Goal: Check status

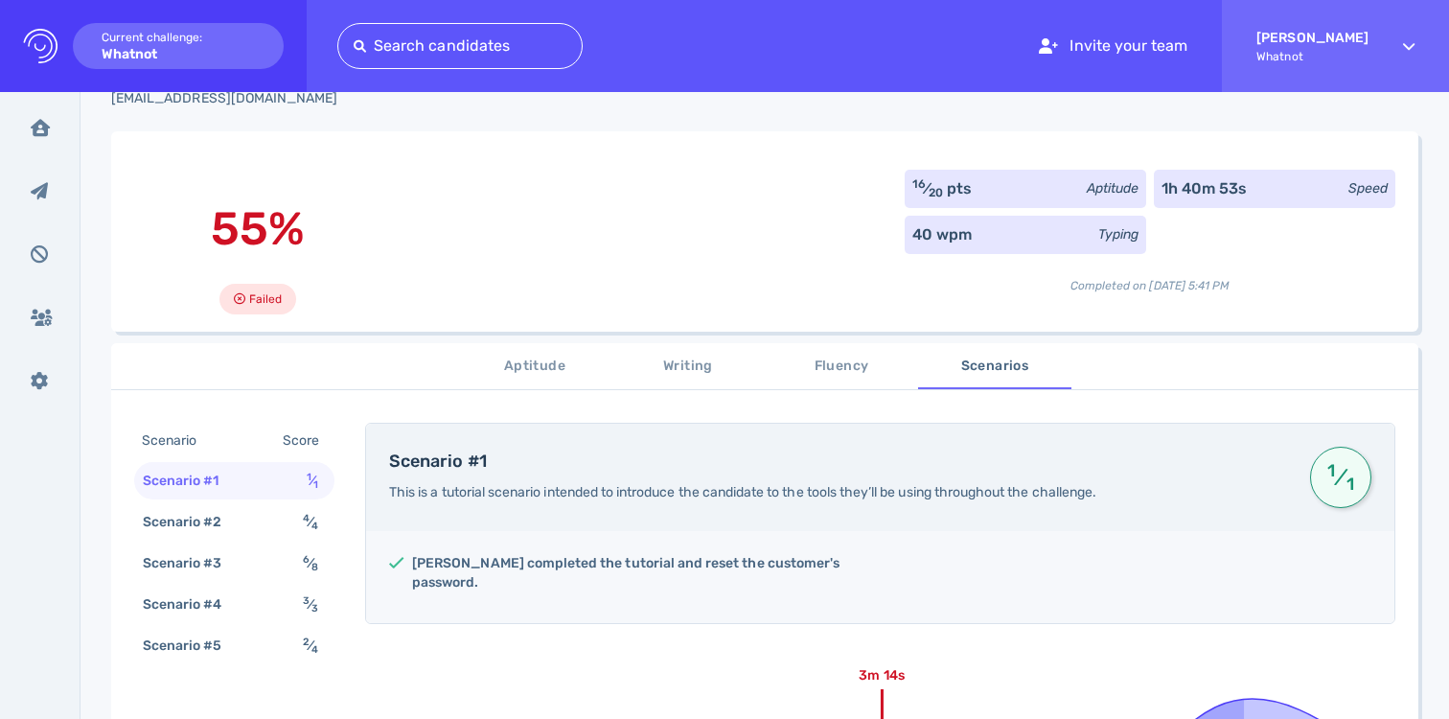
scroll to position [257, 0]
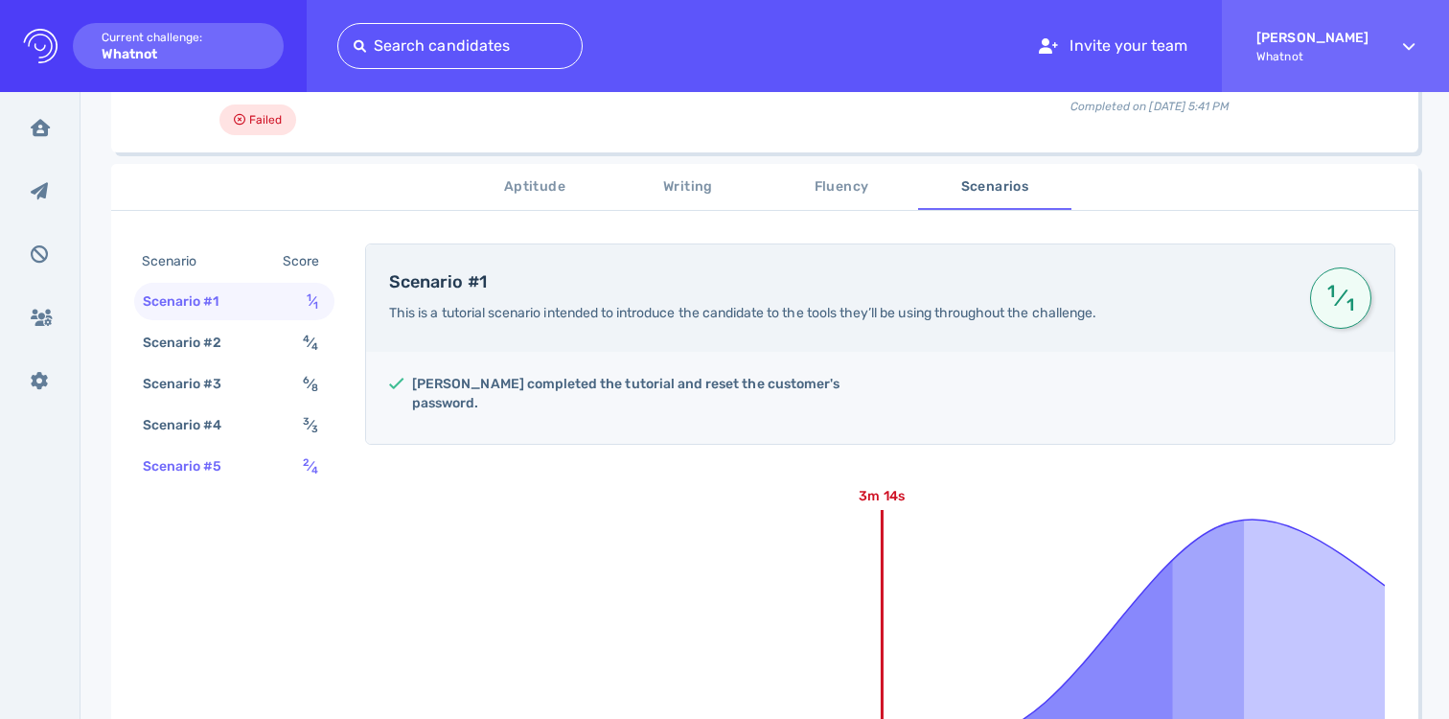
click at [300, 465] on div "2 ⁄ 4" at bounding box center [314, 466] width 31 height 28
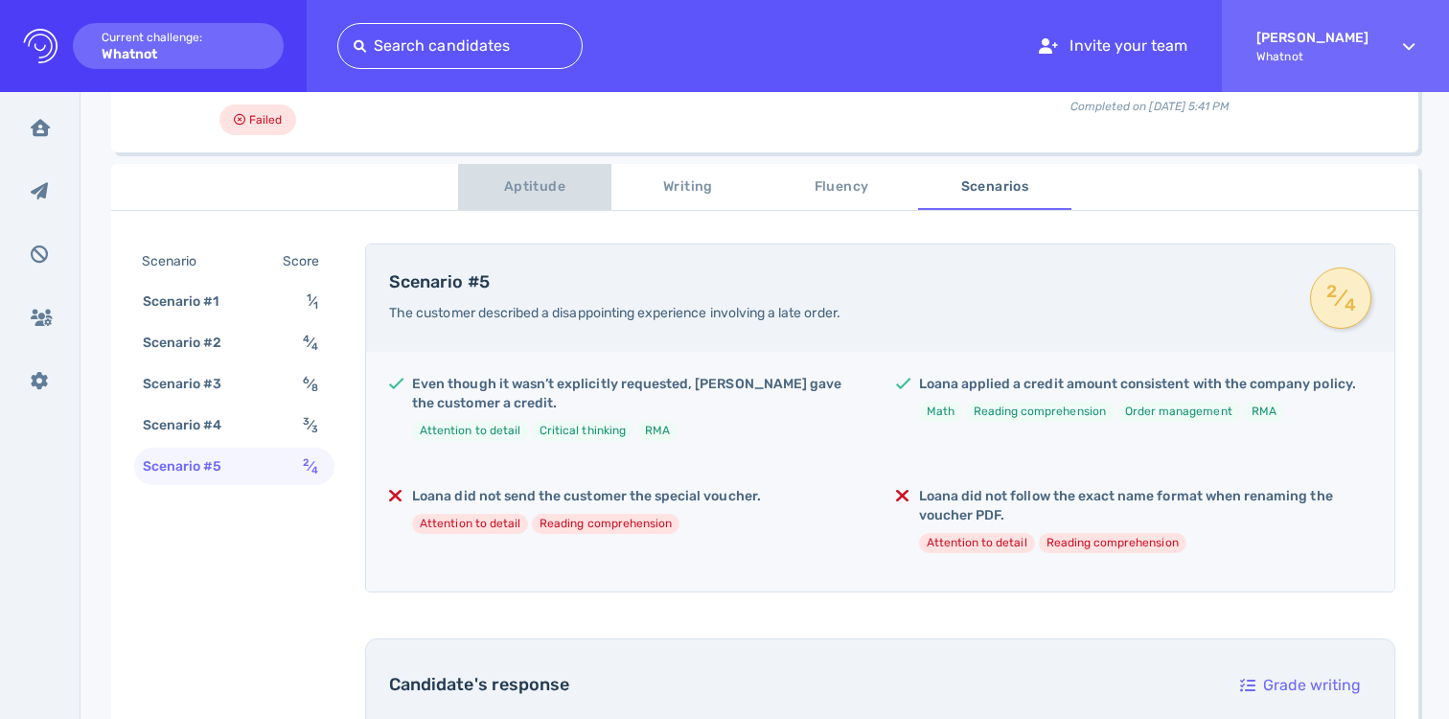
click at [484, 172] on button "Aptitude" at bounding box center [534, 187] width 153 height 46
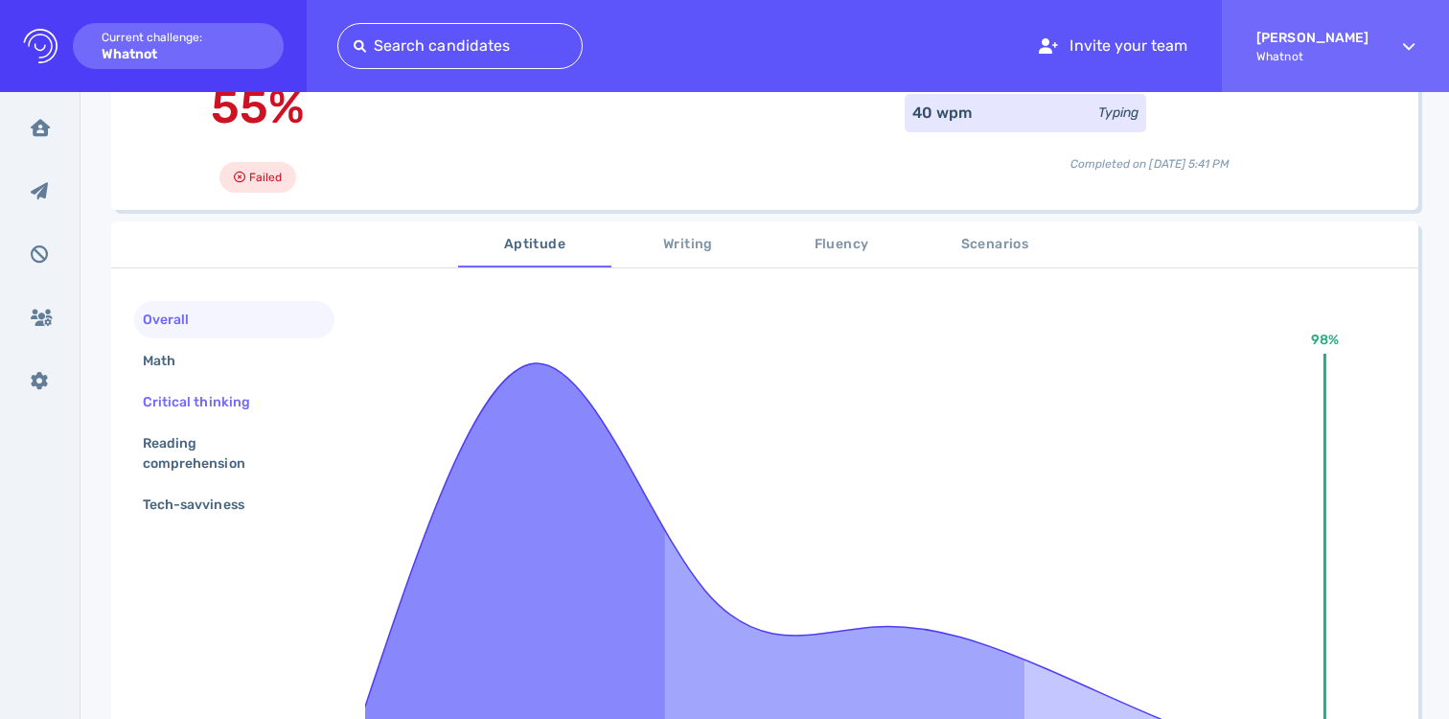
scroll to position [180, 0]
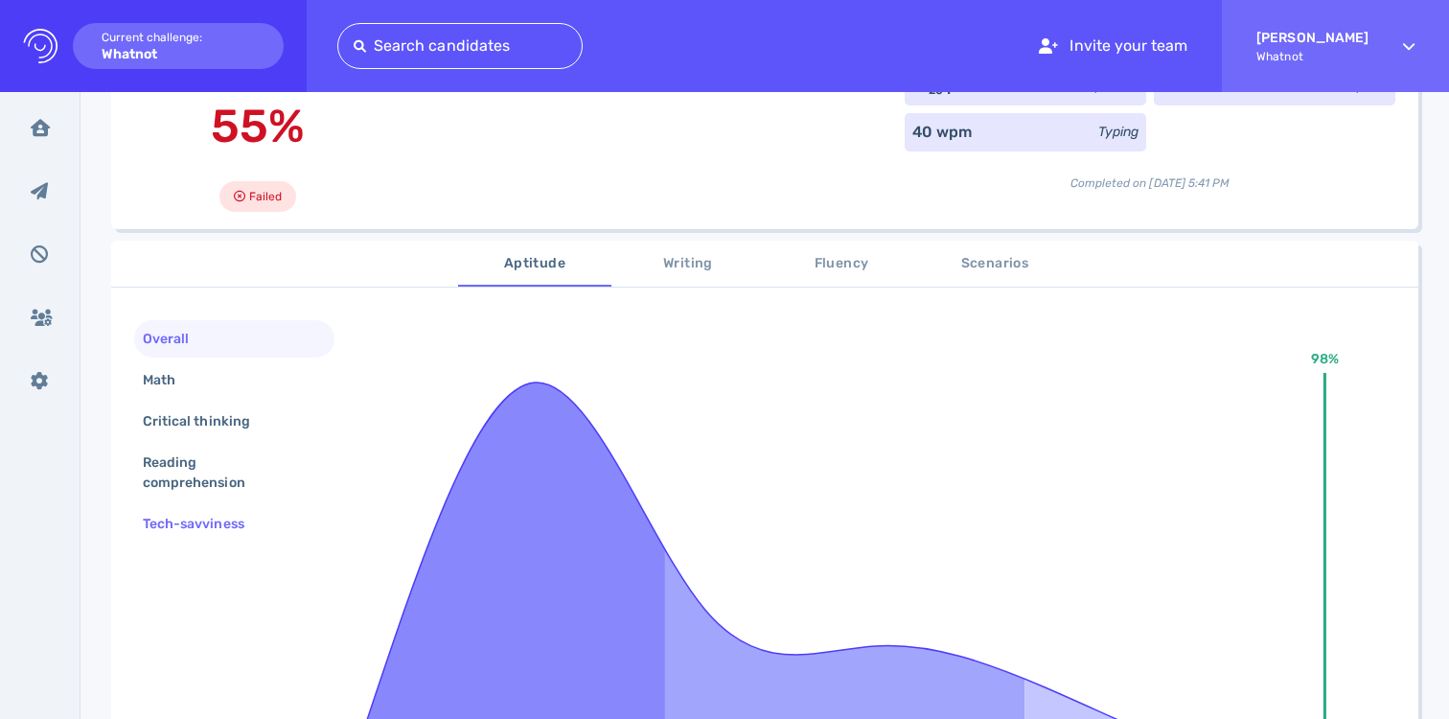
click at [226, 522] on div "Tech-savviness" at bounding box center [203, 524] width 128 height 28
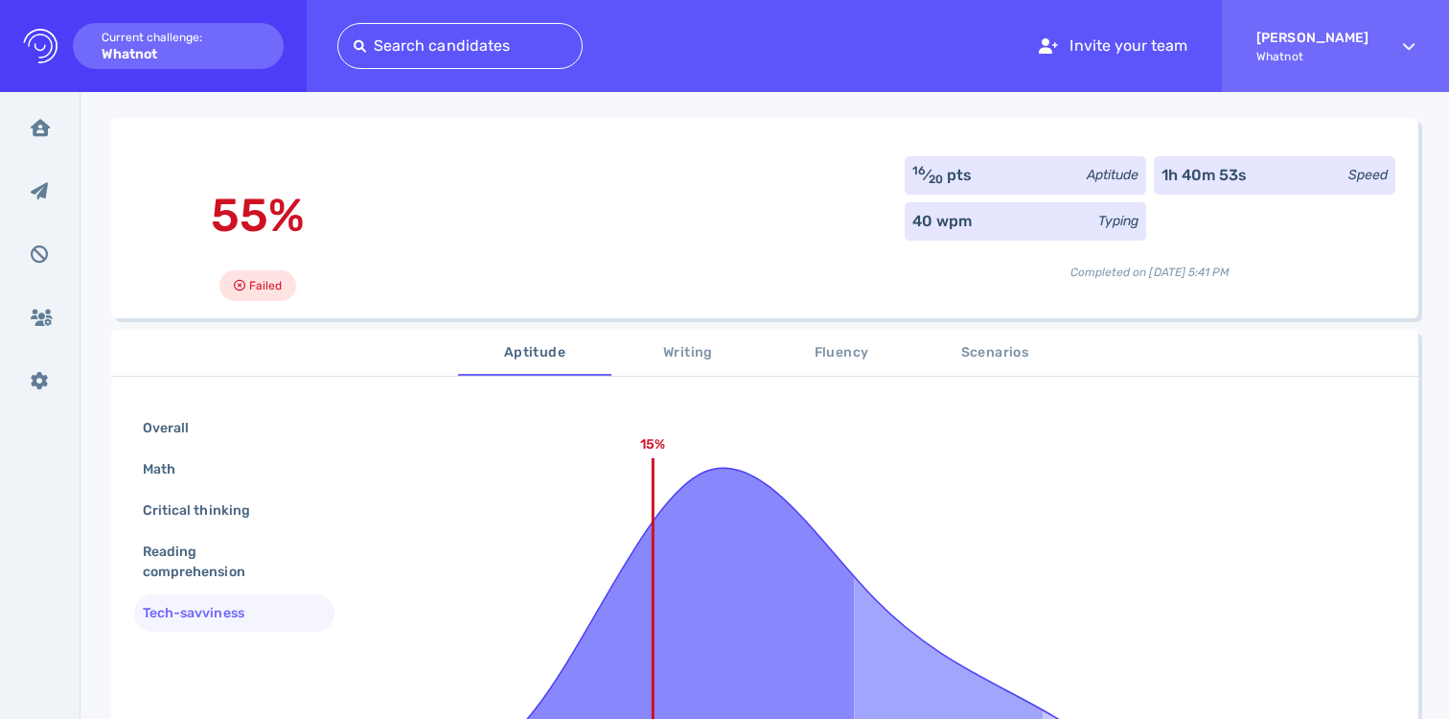
scroll to position [0, 0]
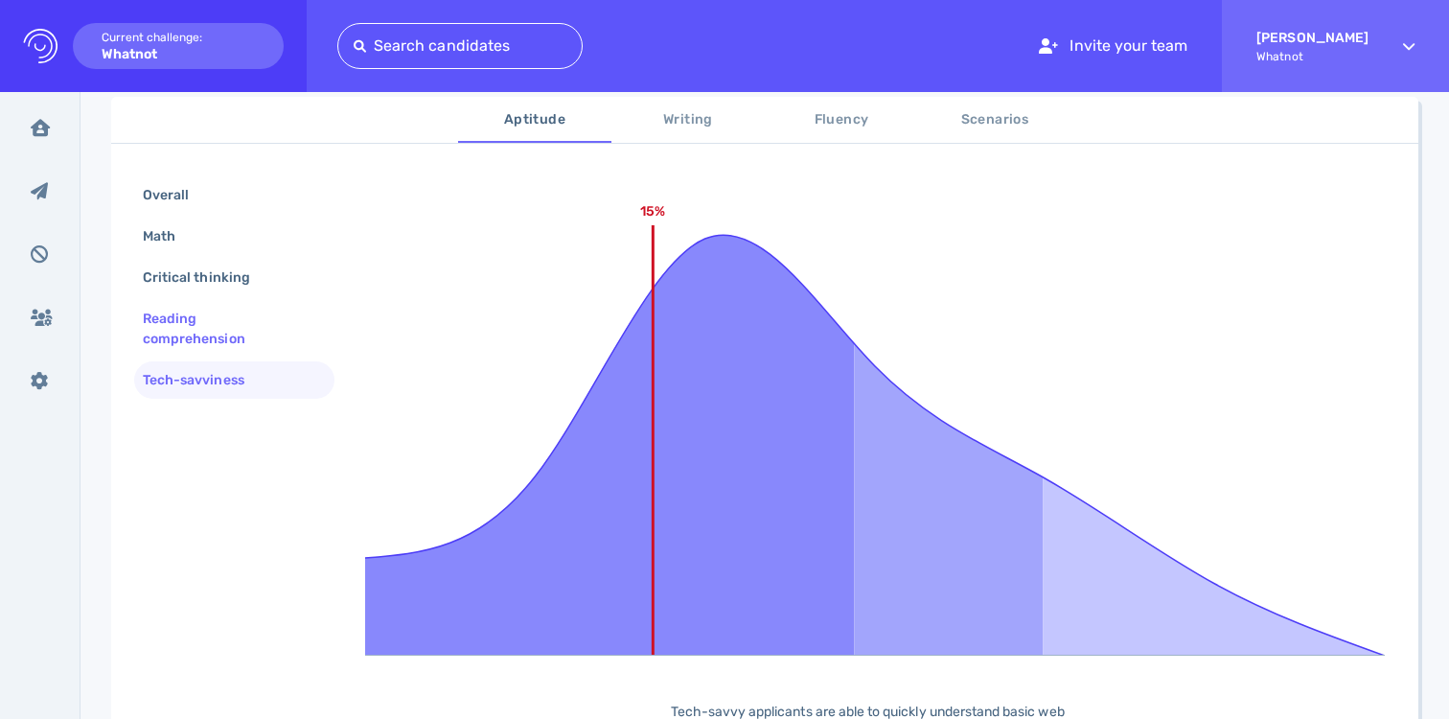
click at [249, 340] on div "Reading comprehension" at bounding box center [226, 329] width 175 height 48
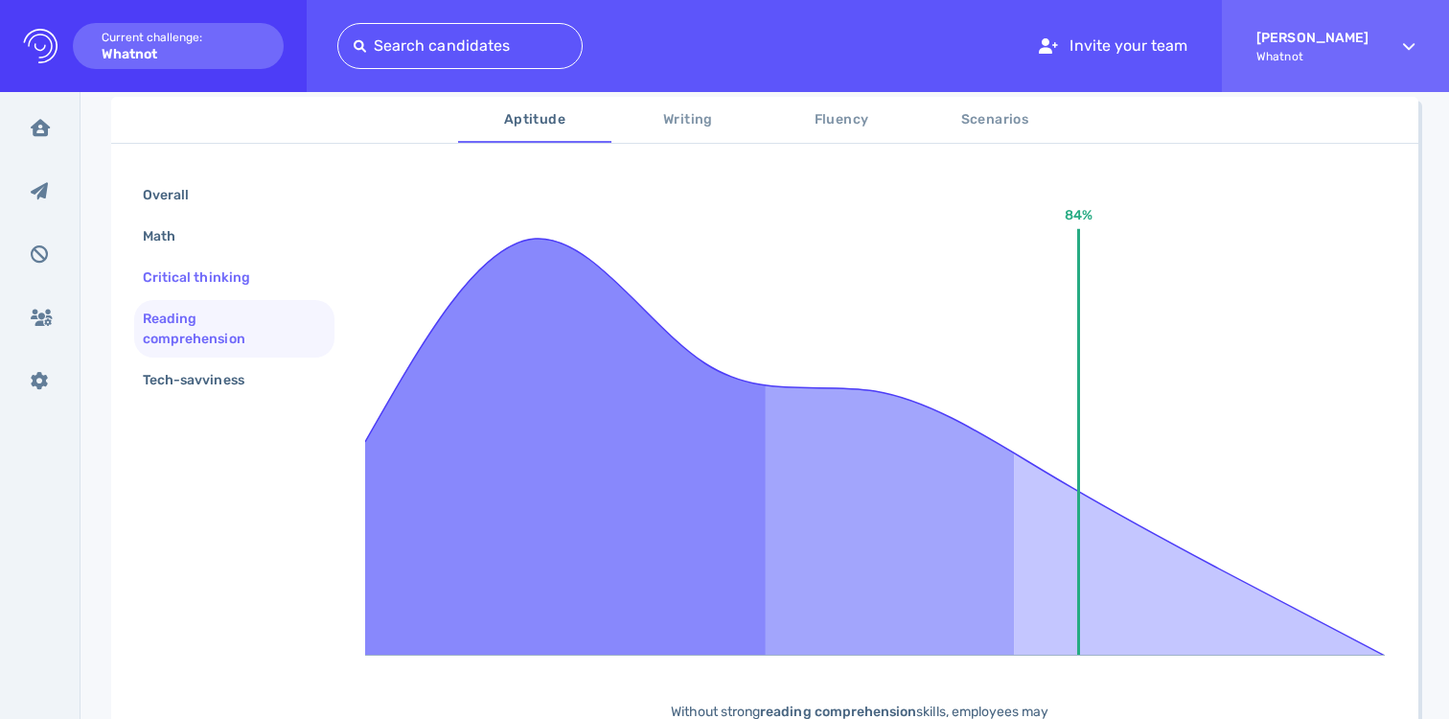
click at [241, 289] on div "Critical thinking" at bounding box center [206, 277] width 134 height 28
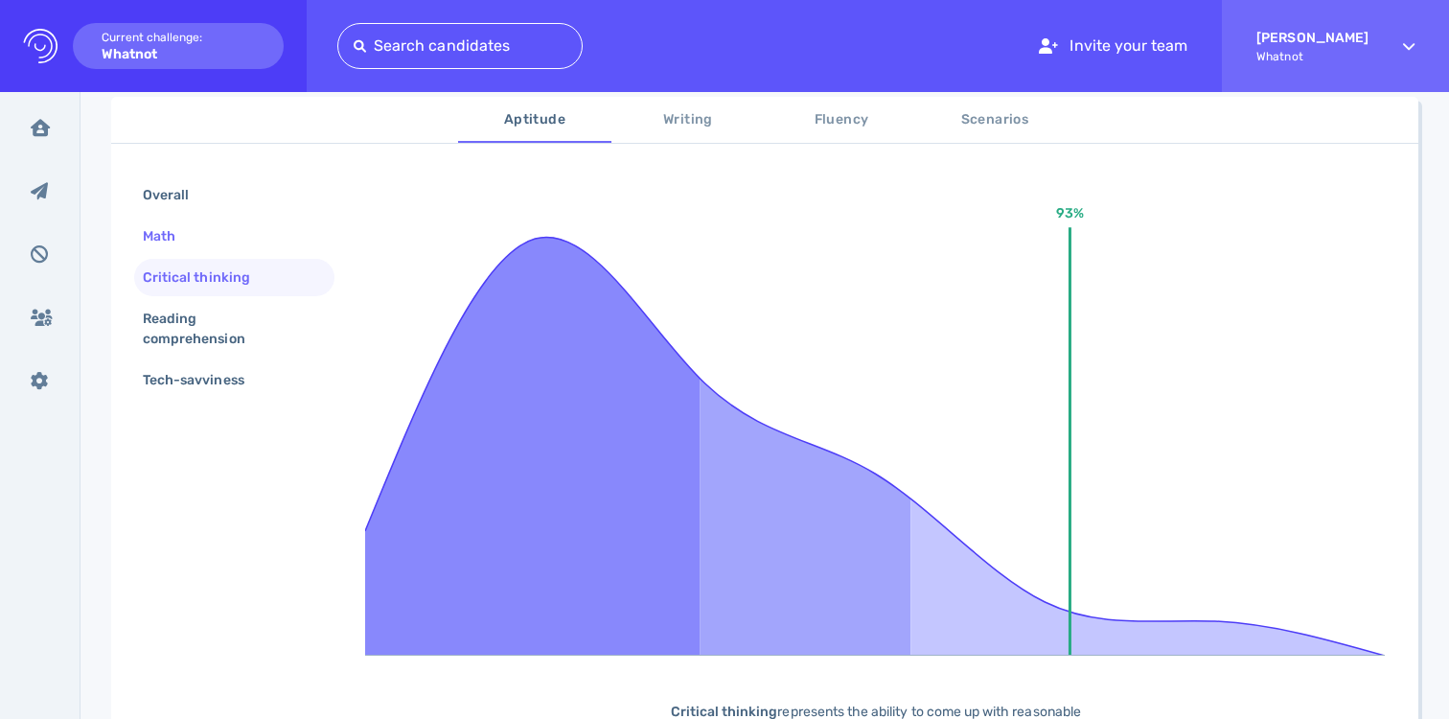
click at [243, 246] on div "Math" at bounding box center [234, 235] width 200 height 37
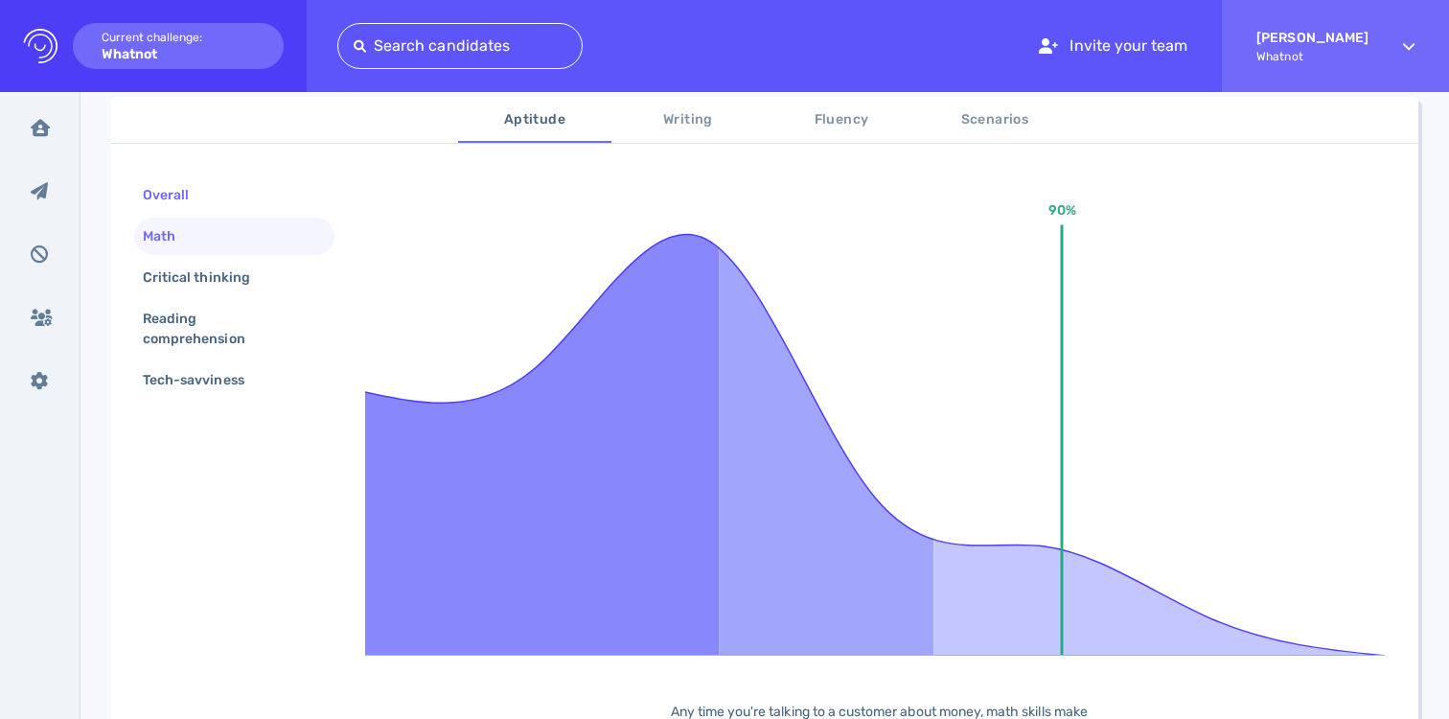
click at [238, 214] on div "Overall" at bounding box center [234, 194] width 200 height 37
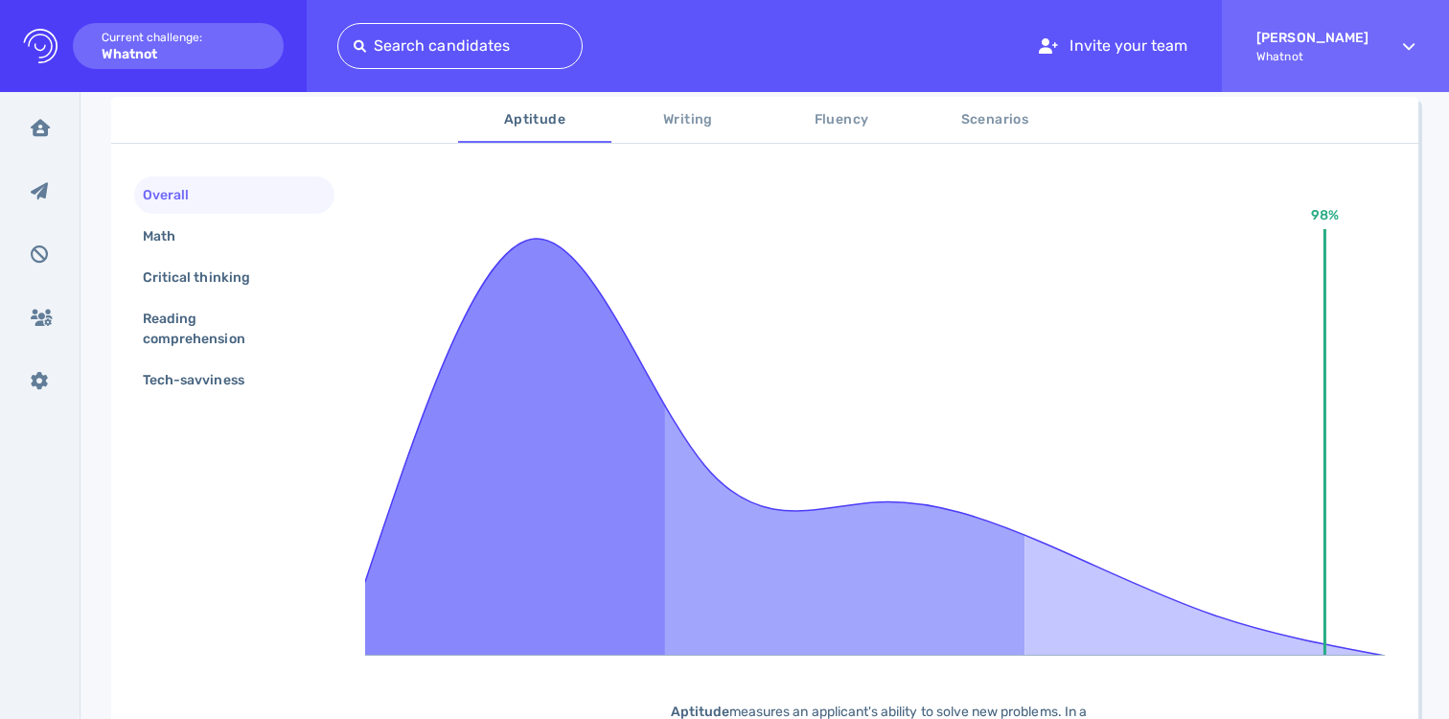
click at [239, 190] on div "Overall" at bounding box center [234, 194] width 200 height 37
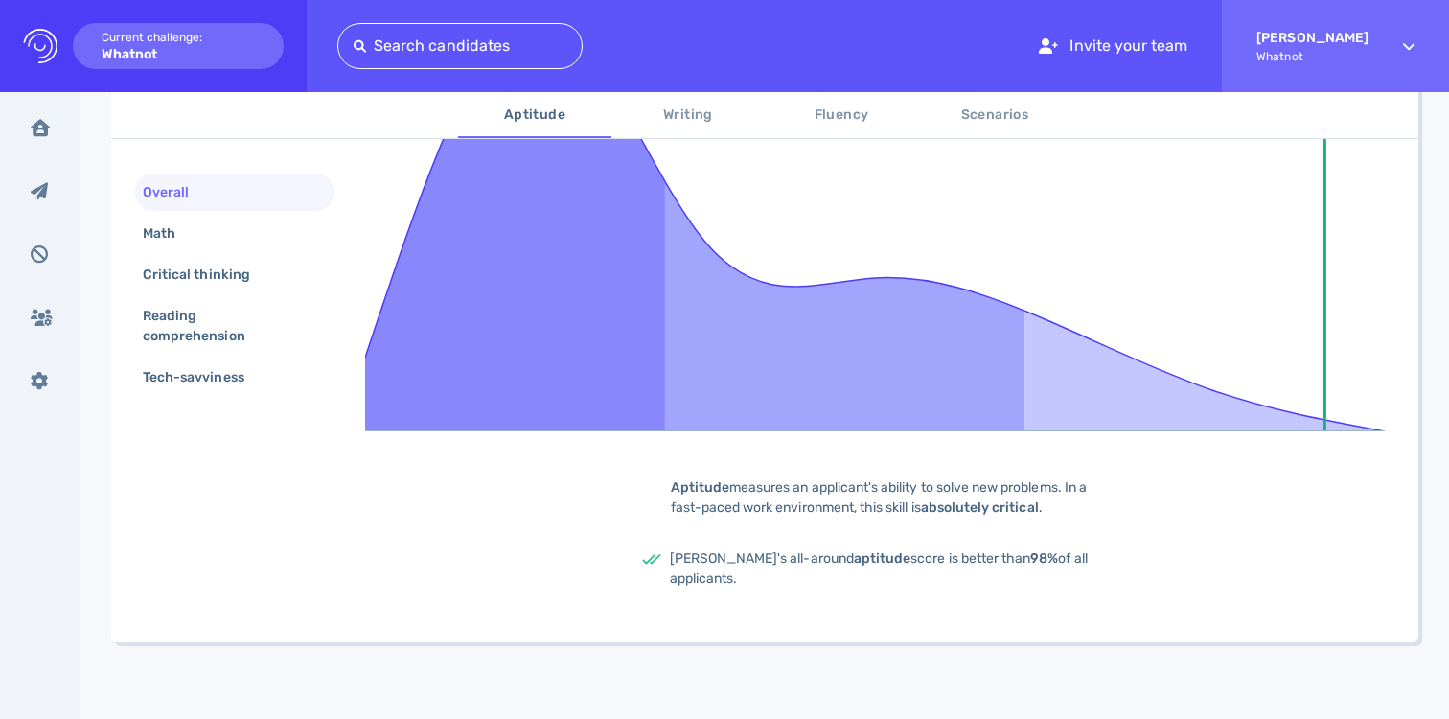
click at [787, 541] on div "98% Aptitude measures an applicant's ability to solve new problems. In a fast-p…" at bounding box center [880, 285] width 1030 height 667
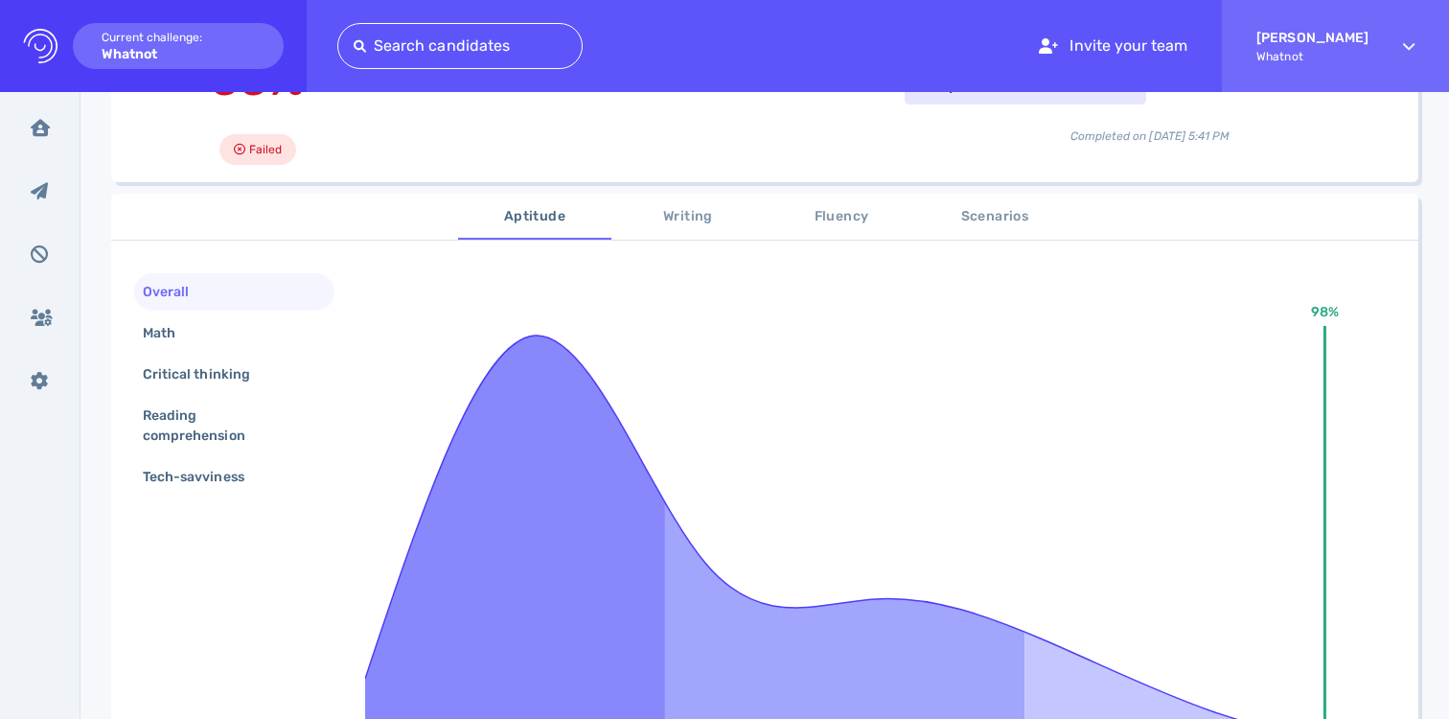
scroll to position [149, 0]
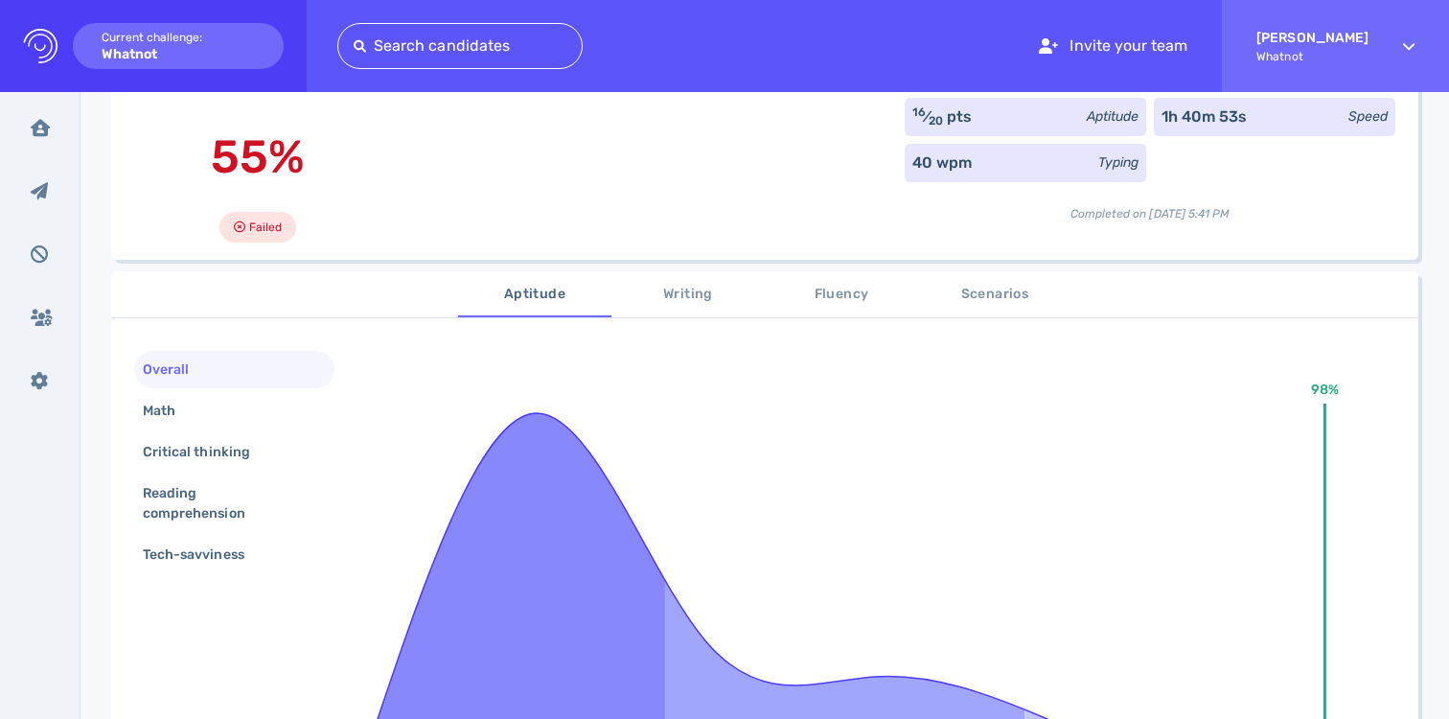
click at [716, 229] on div "55% Failed 16 ⁄ 20 pts Aptitude 1h 40m 53s Speed 40 wpm Typing Completed on Aug…" at bounding box center [764, 159] width 1307 height 200
click at [701, 283] on button "Writing" at bounding box center [687, 294] width 153 height 46
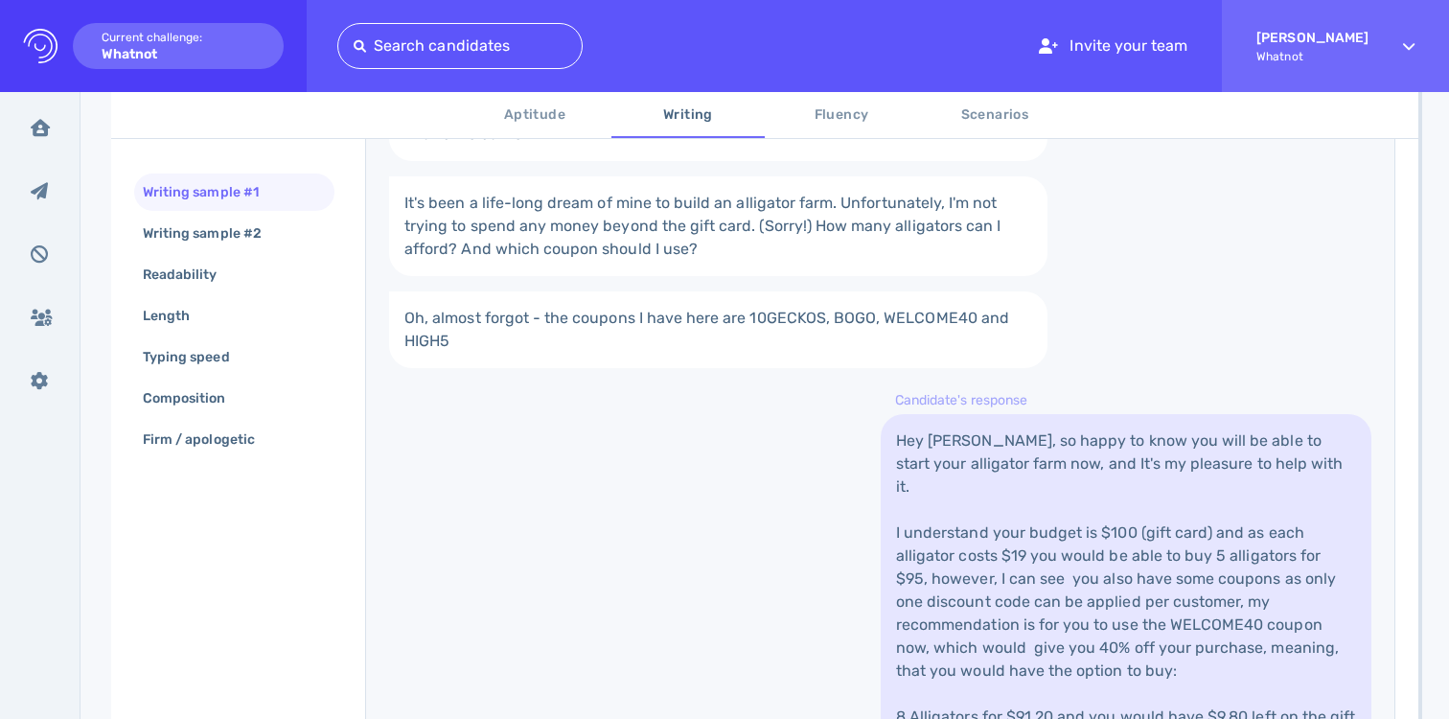
scroll to position [711, 0]
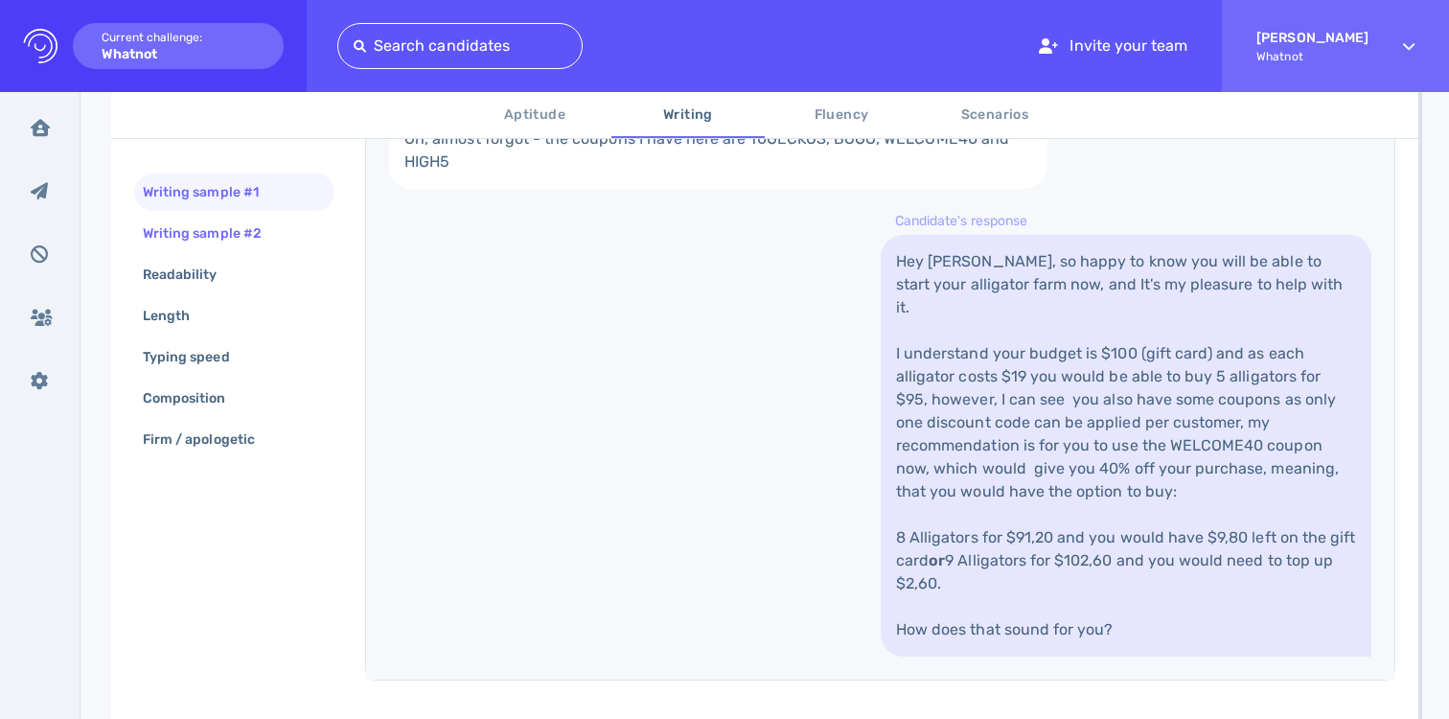
click at [252, 229] on div "Writing sample #2" at bounding box center [212, 233] width 146 height 28
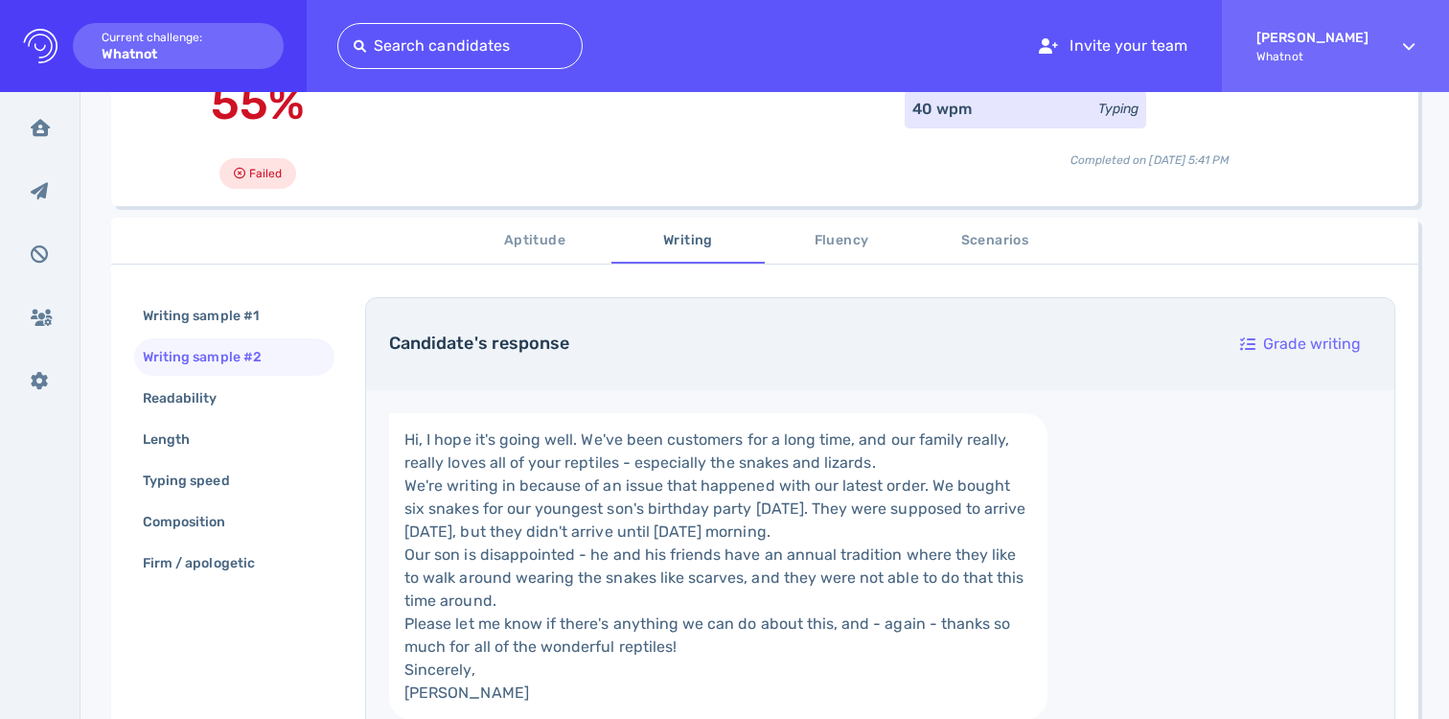
scroll to position [0, 0]
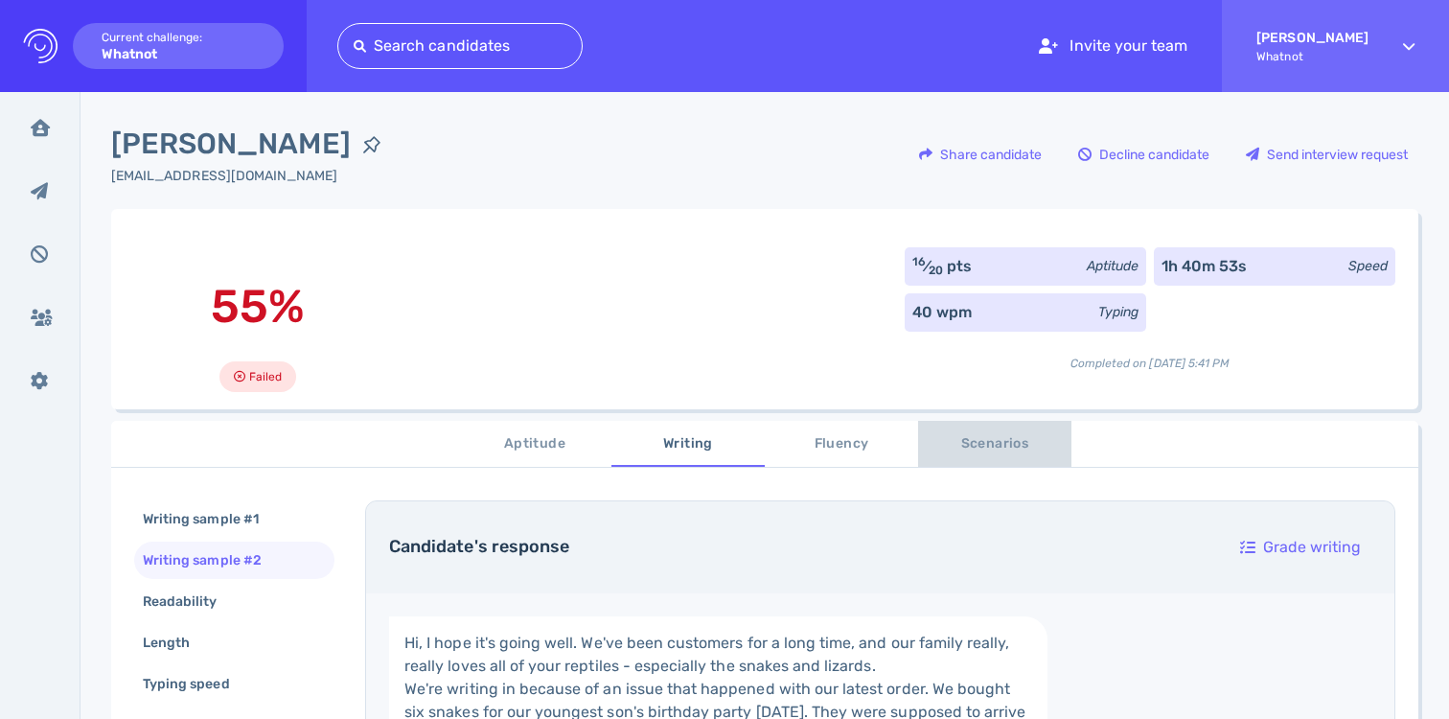
click at [968, 467] on button "Scenarios" at bounding box center [994, 444] width 153 height 46
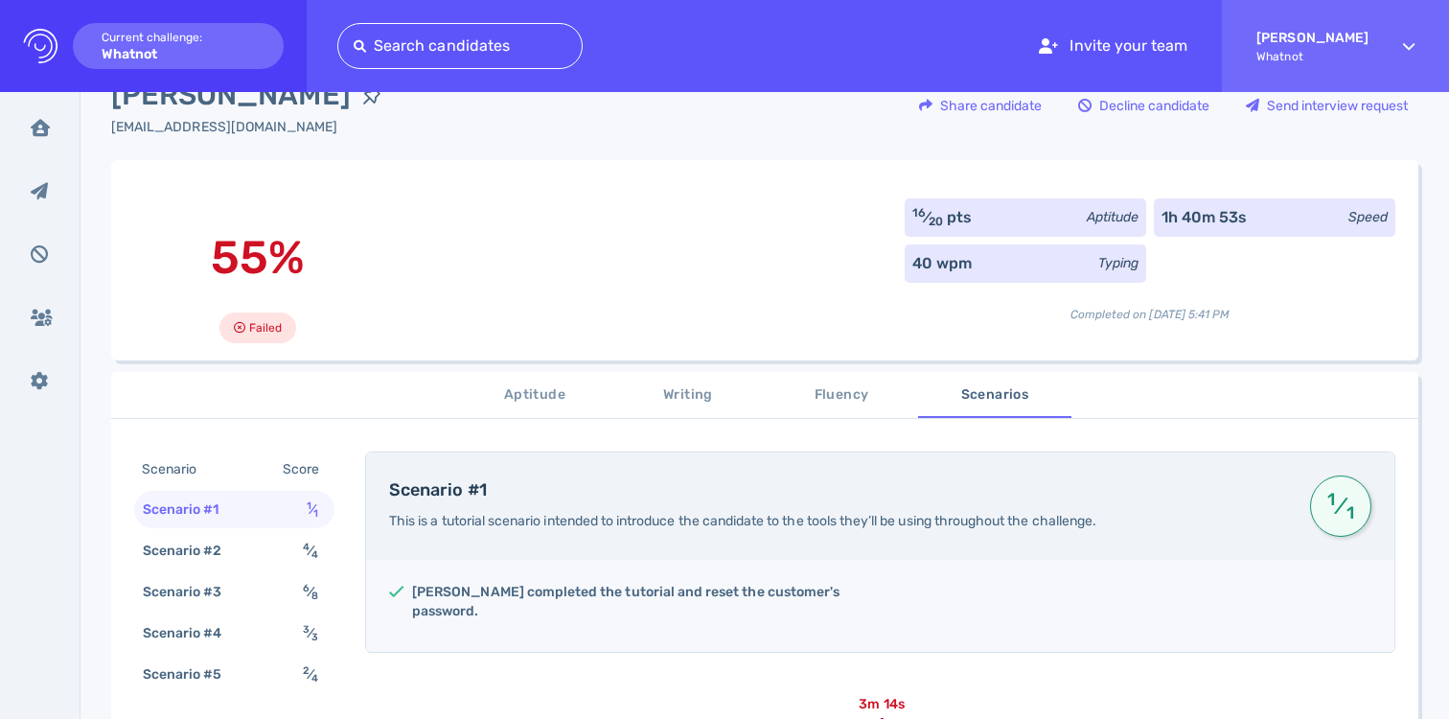
scroll to position [95, 0]
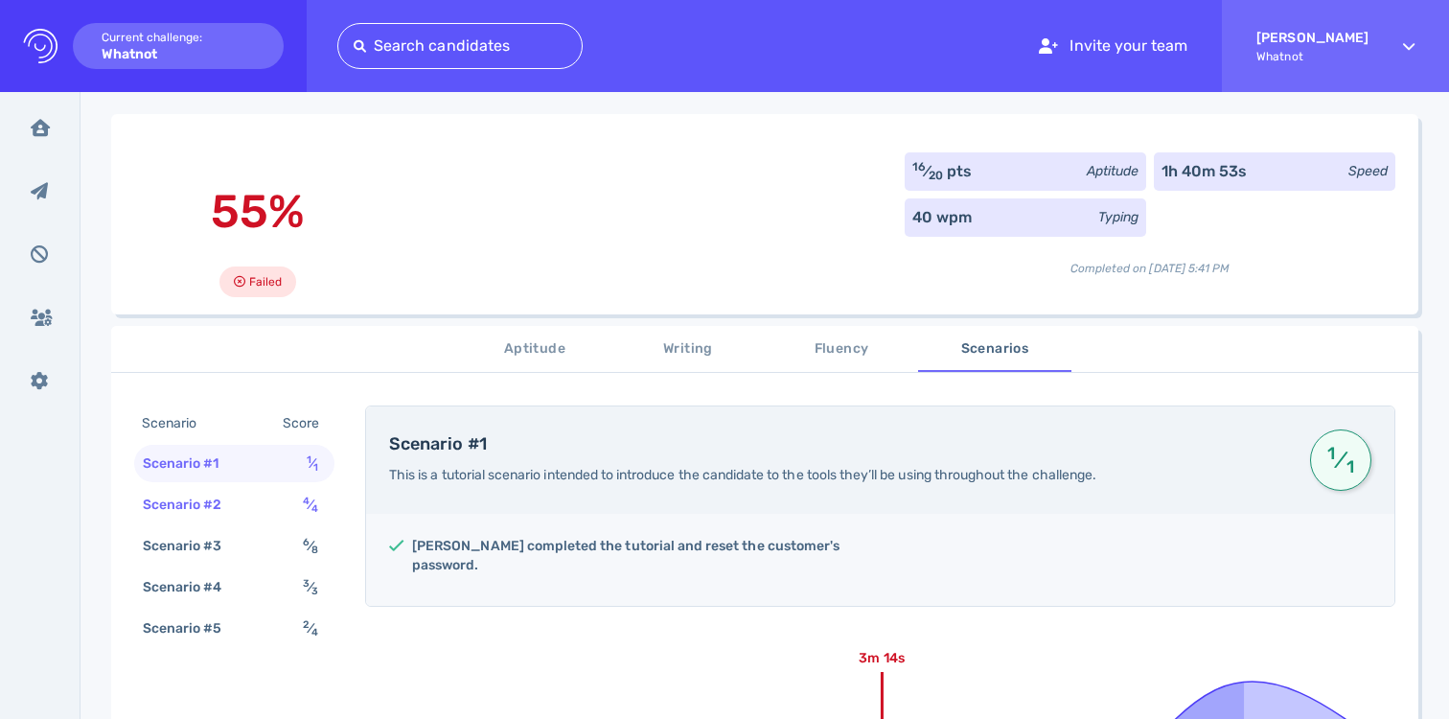
click at [283, 507] on div "Scenario #2 4 ⁄ 4" at bounding box center [234, 504] width 200 height 37
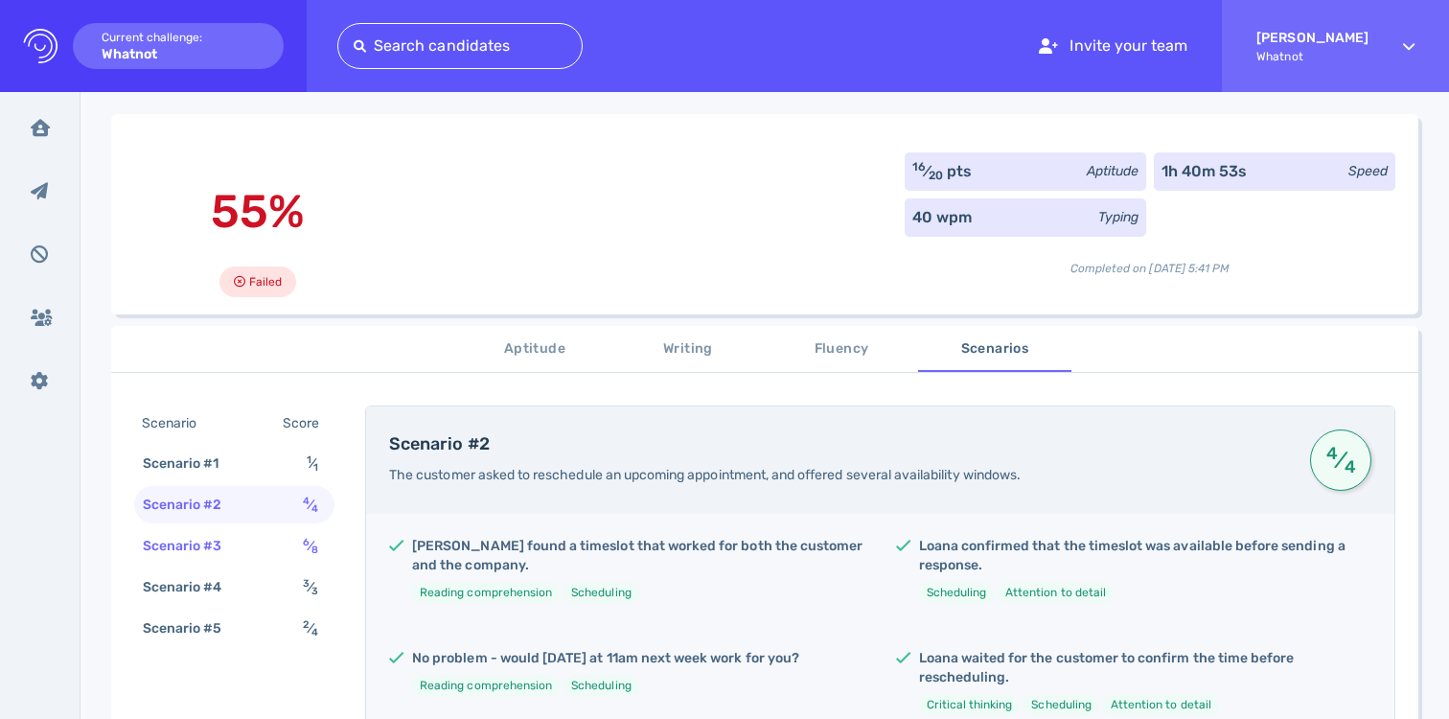
click at [287, 560] on div "Scenario #3 6 ⁄ 8" at bounding box center [234, 545] width 200 height 37
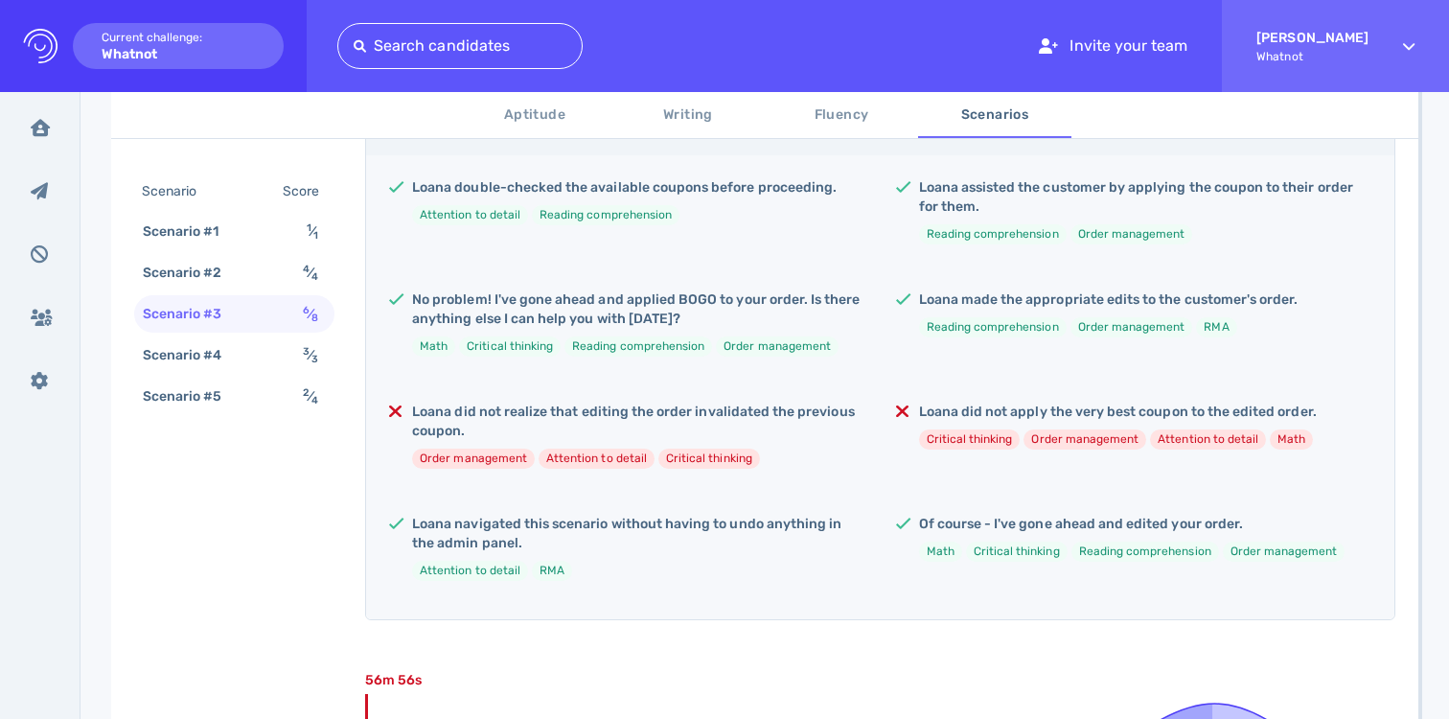
scroll to position [525, 0]
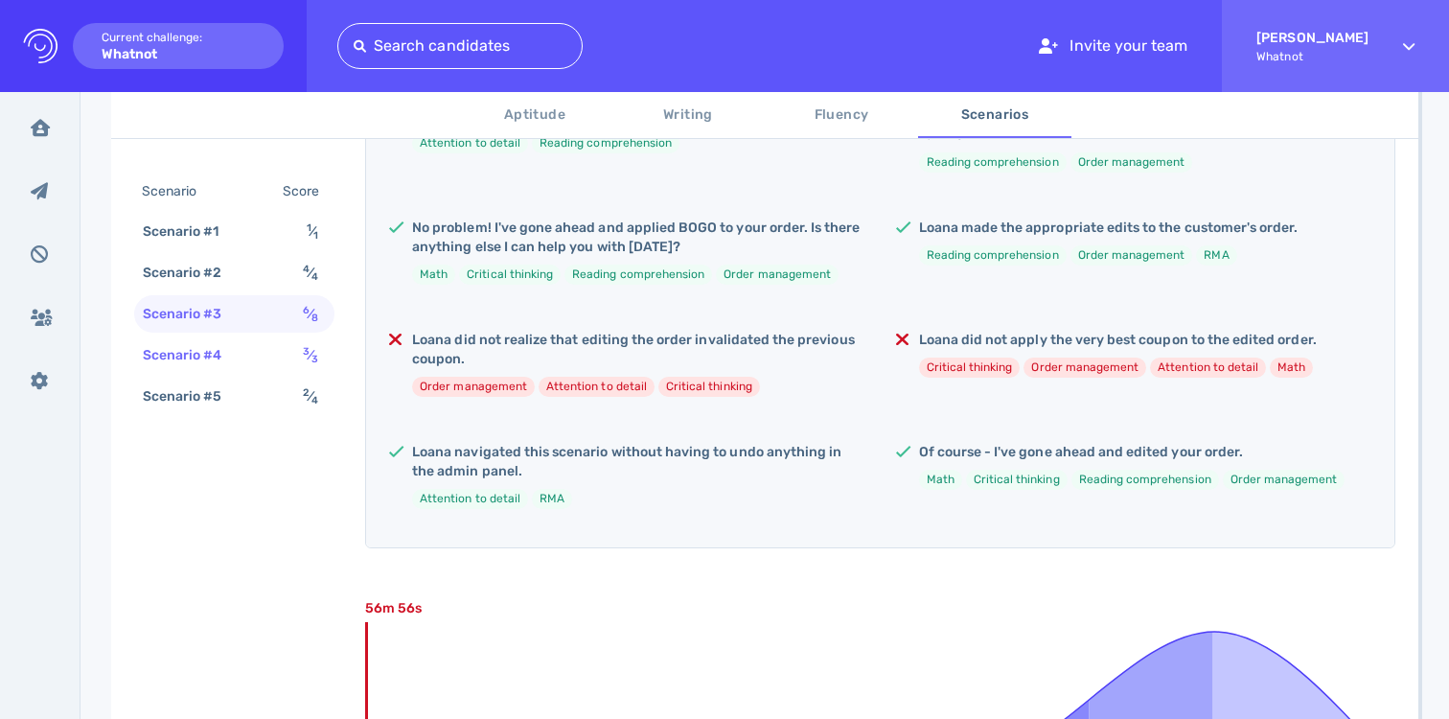
click at [325, 365] on div "3 ⁄ 3" at bounding box center [314, 355] width 31 height 28
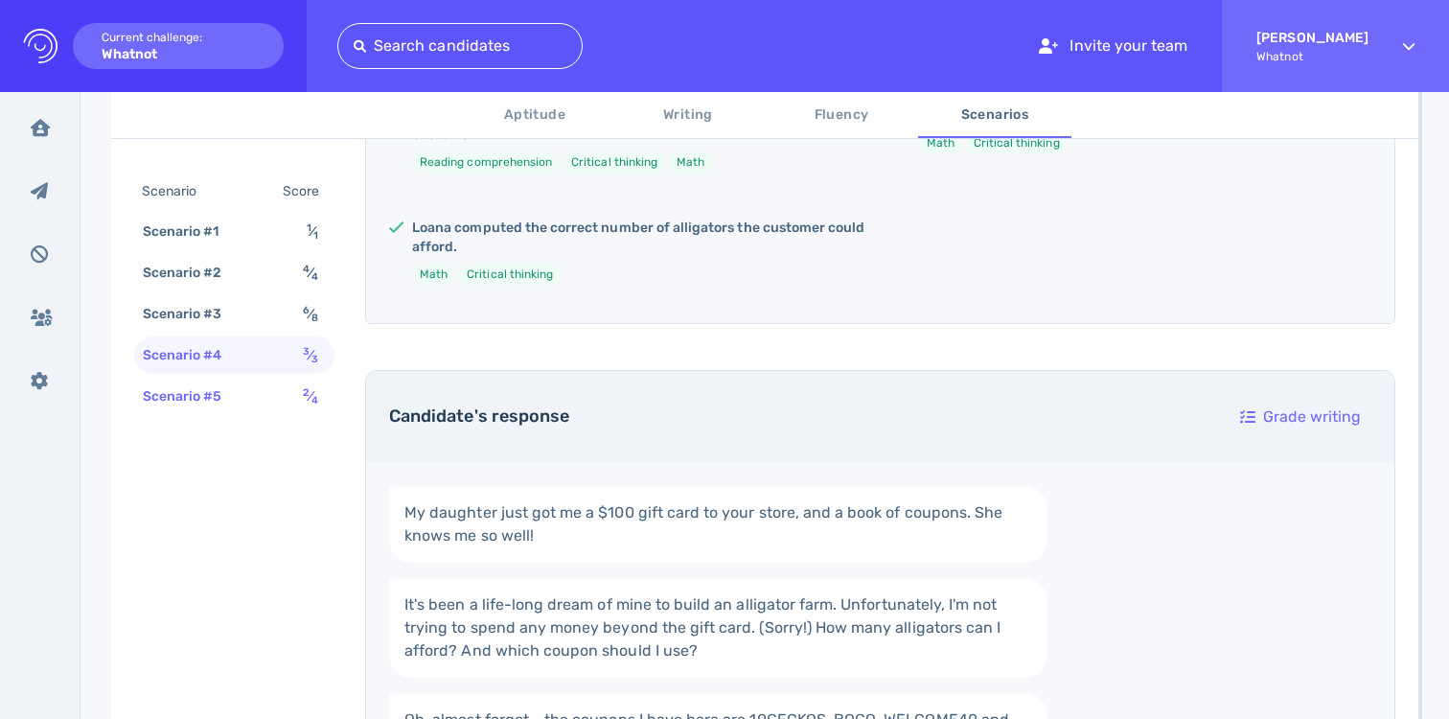
click at [316, 396] on sub "4" at bounding box center [314, 400] width 7 height 12
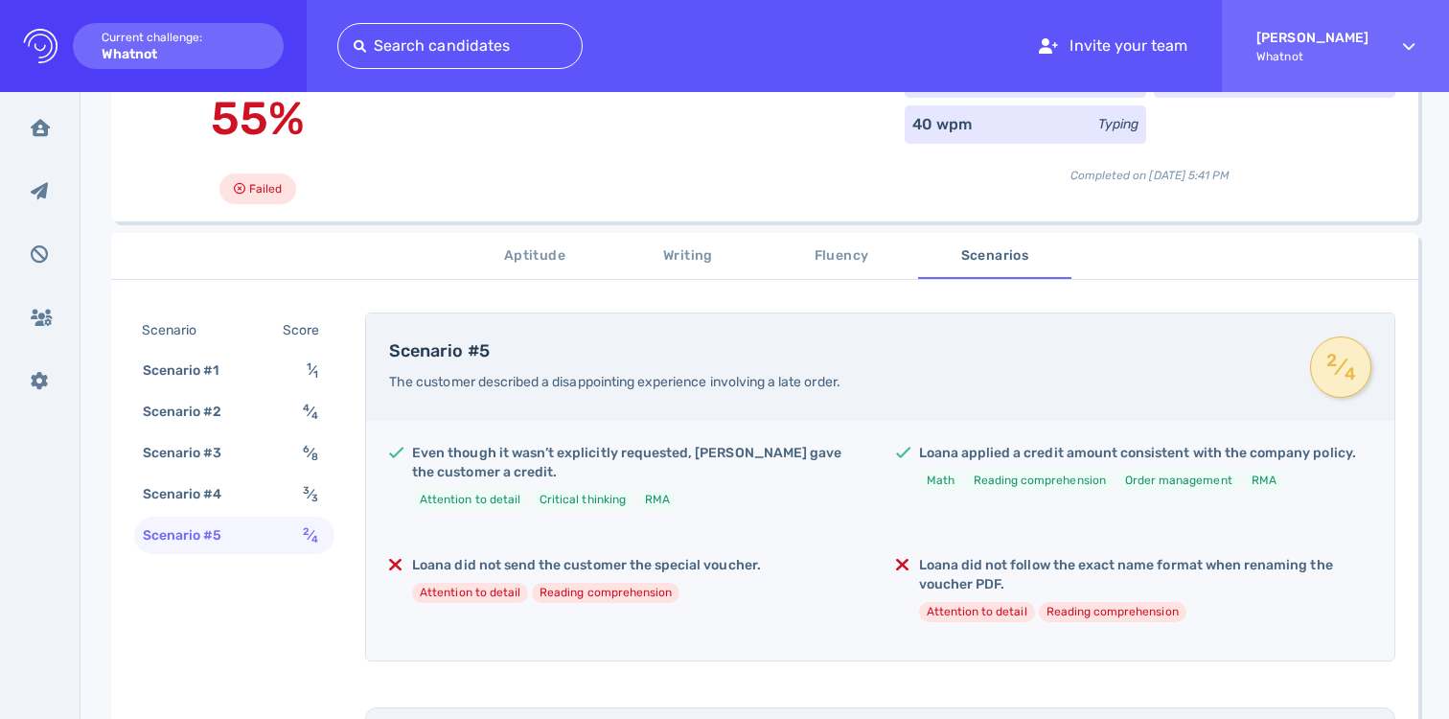
scroll to position [152, 0]
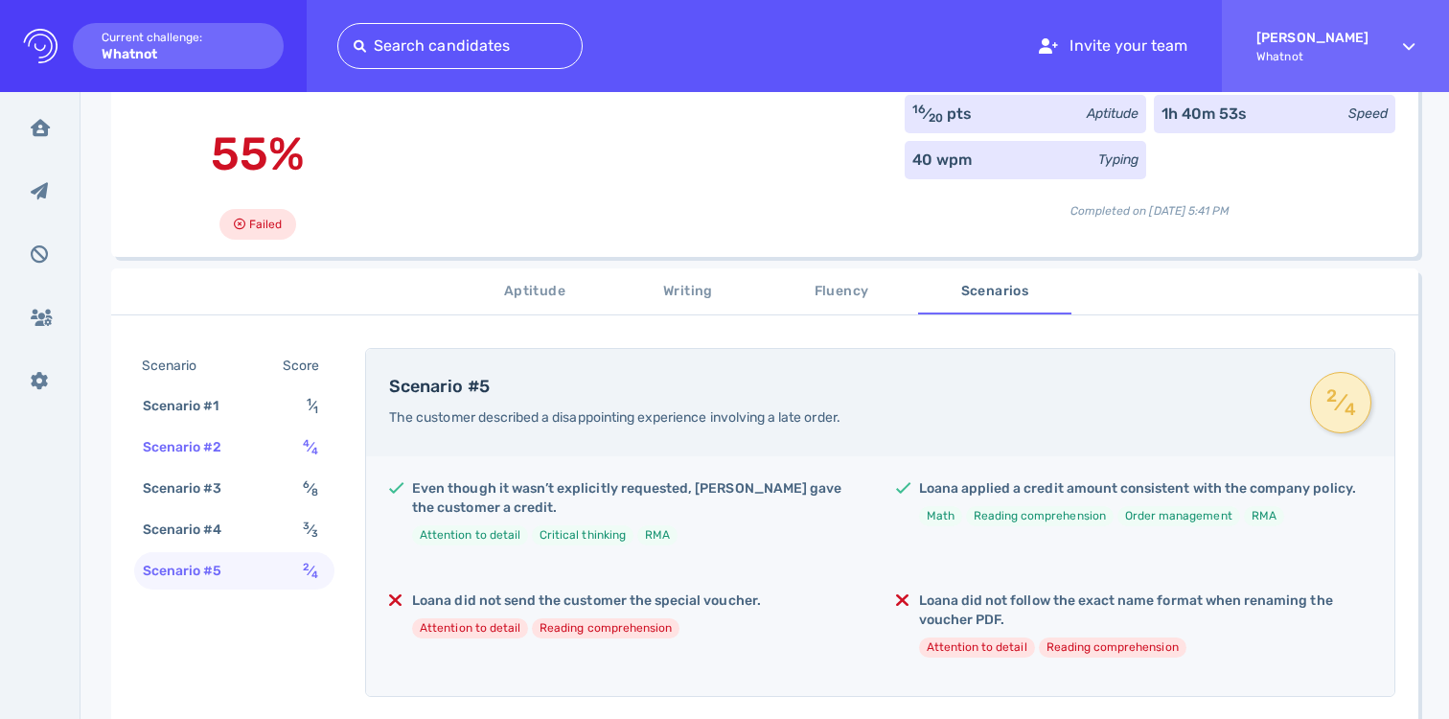
click at [270, 452] on div "Scenario #2 4 ⁄ 4" at bounding box center [234, 446] width 200 height 37
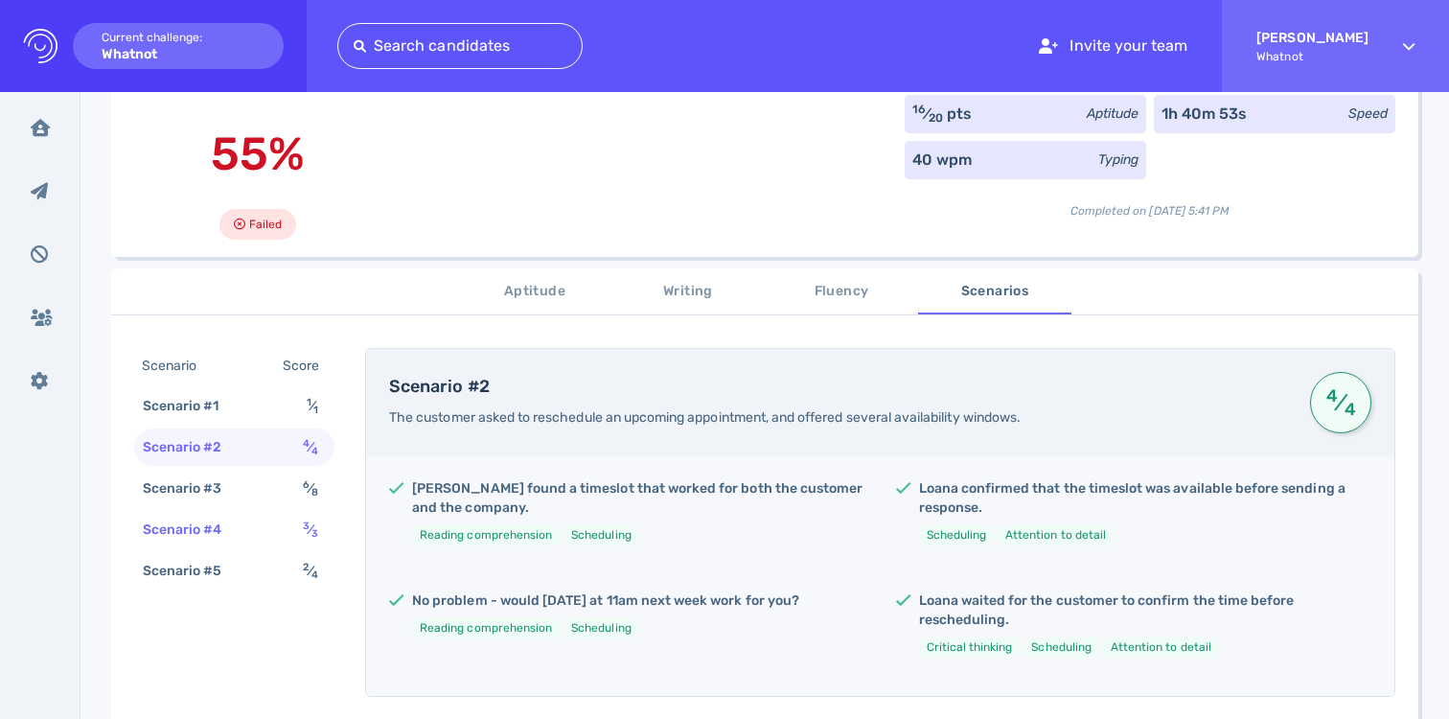
click at [302, 522] on div "3 ⁄ 3" at bounding box center [314, 529] width 31 height 28
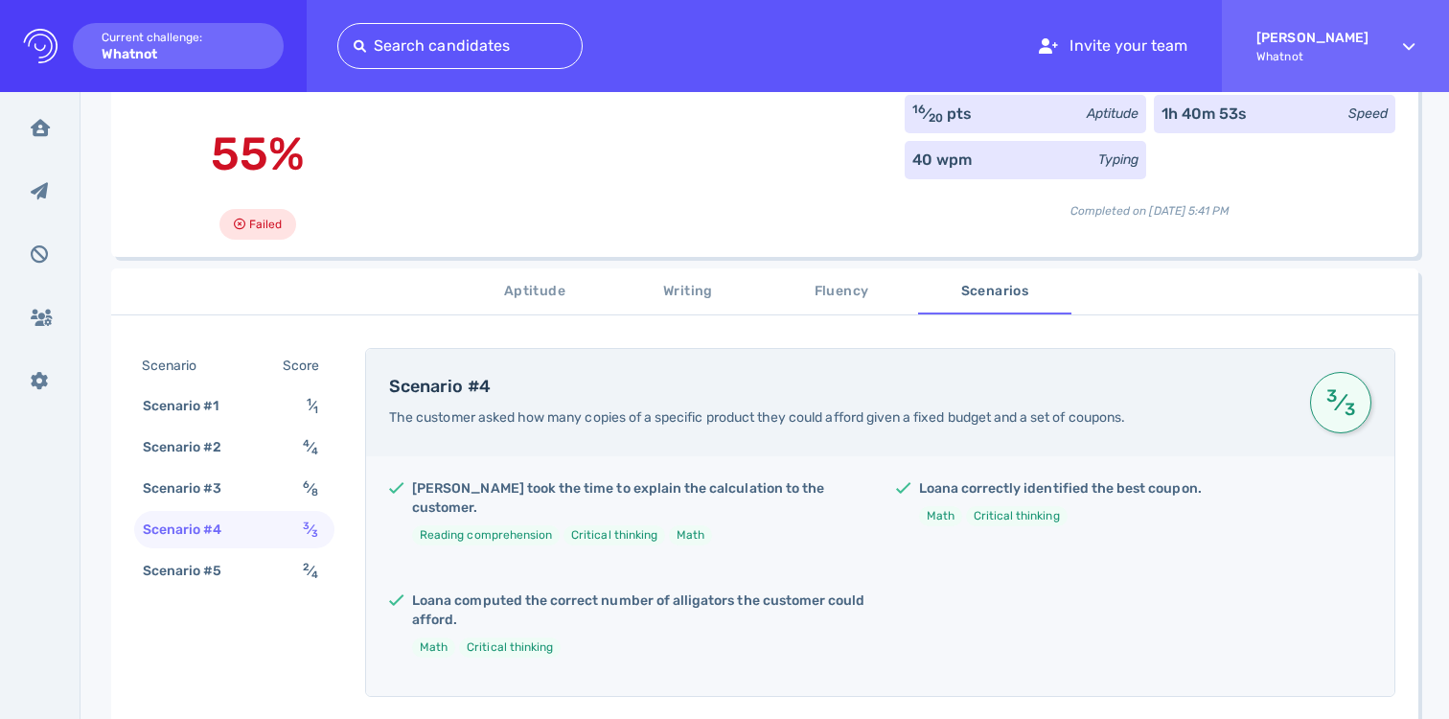
scroll to position [0, 0]
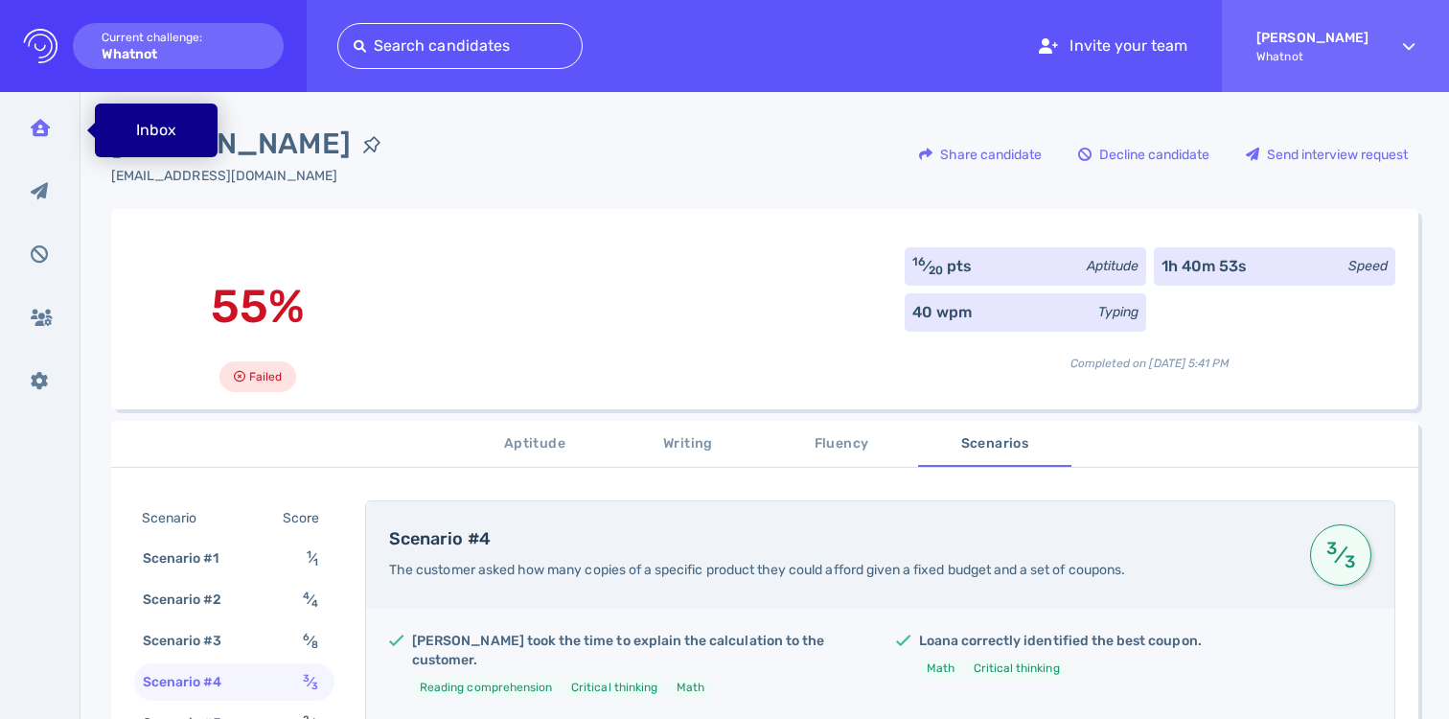
click at [49, 132] on icon at bounding box center [40, 127] width 19 height 17
